Goal: Communication & Community: Answer question/provide support

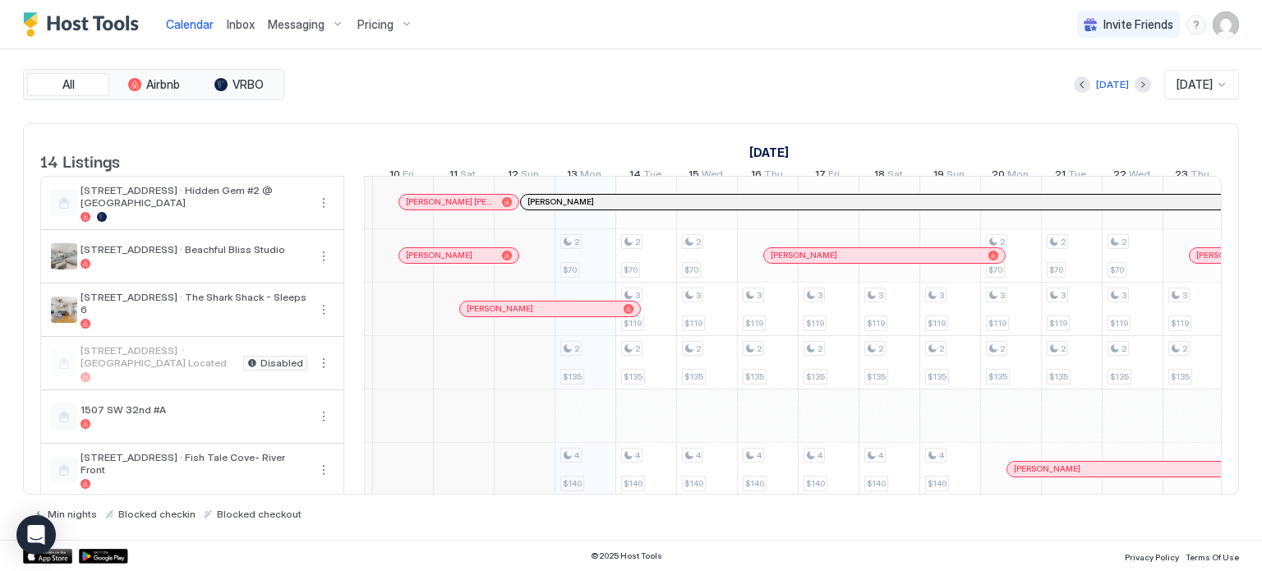
scroll to position [3, 720]
drag, startPoint x: 577, startPoint y: 316, endPoint x: 540, endPoint y: 318, distance: 37.0
click at [540, 314] on div "[PERSON_NAME]" at bounding box center [552, 308] width 167 height 11
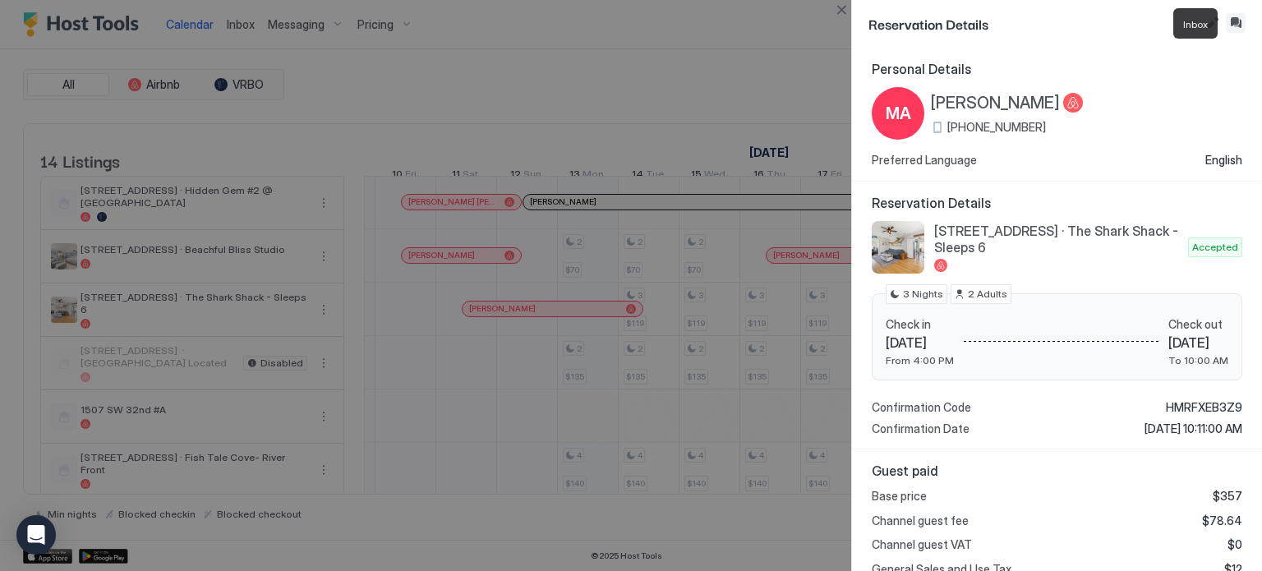
click at [1244, 25] on button "Inbox" at bounding box center [1236, 23] width 20 height 20
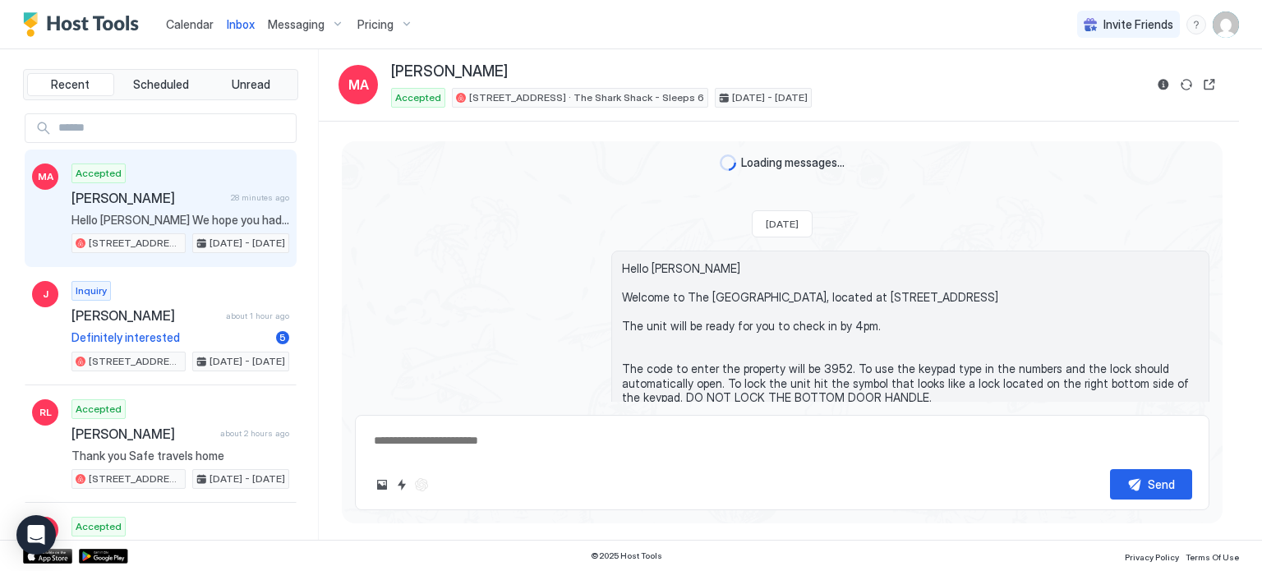
type textarea "*"
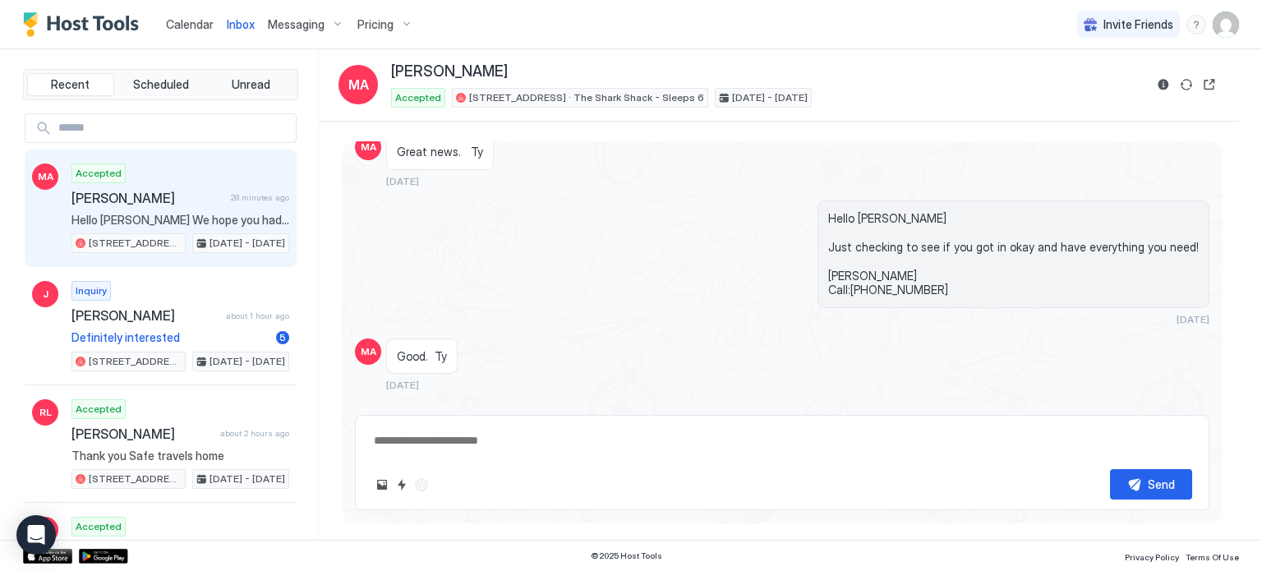
scroll to position [863, 0]
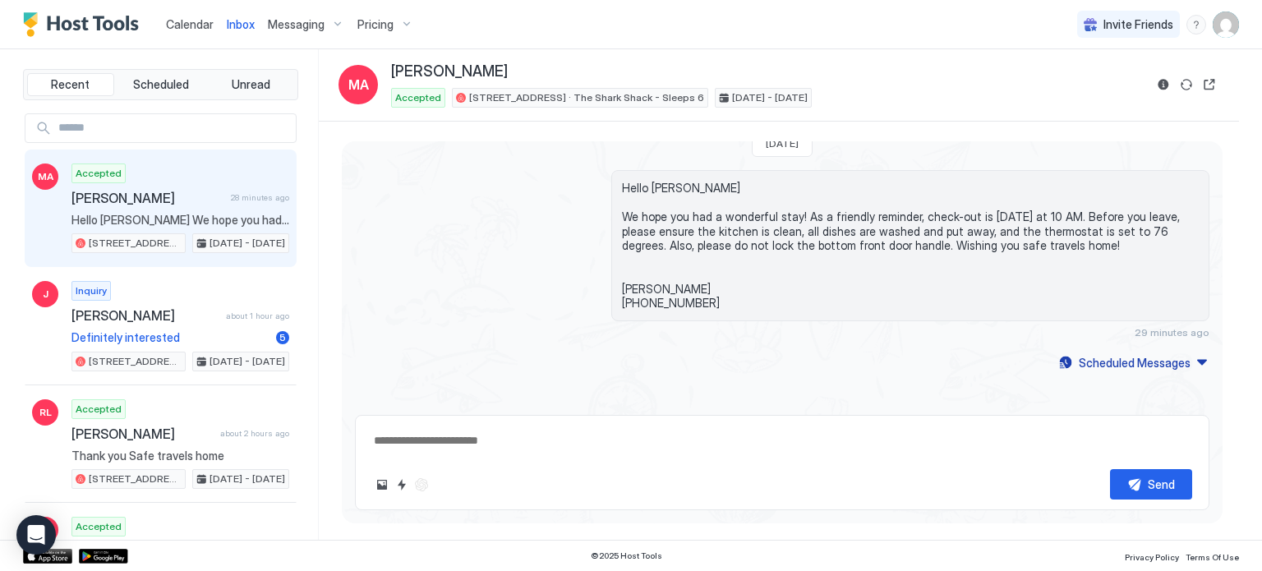
click at [187, 25] on span "Calendar" at bounding box center [190, 24] width 48 height 14
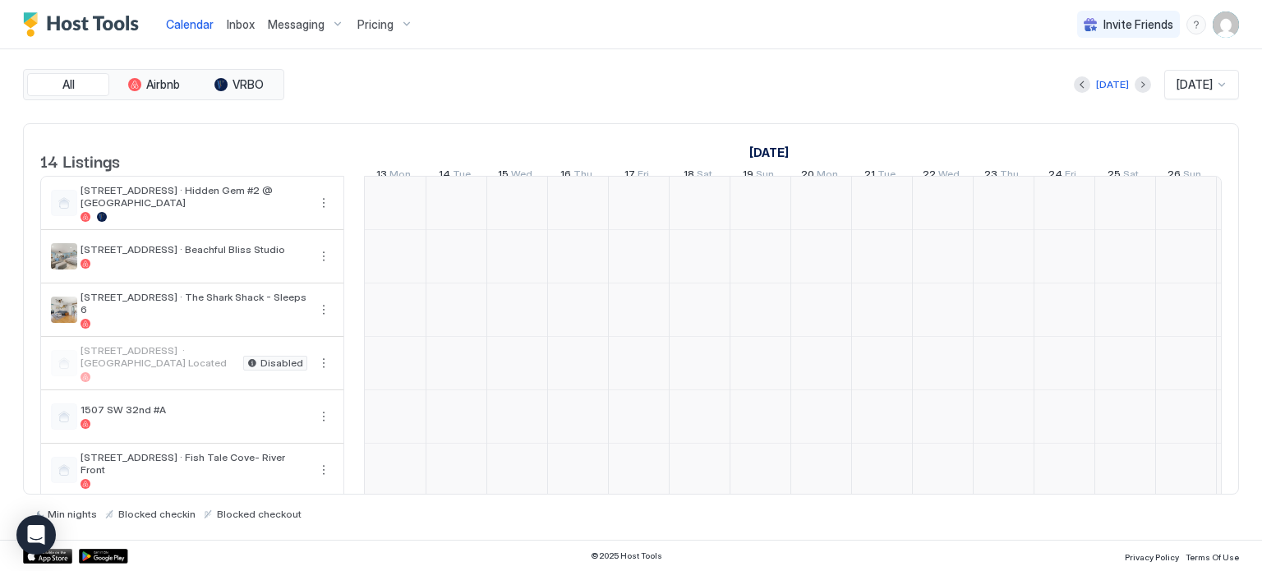
scroll to position [0, 913]
